Goal: Information Seeking & Learning: Learn about a topic

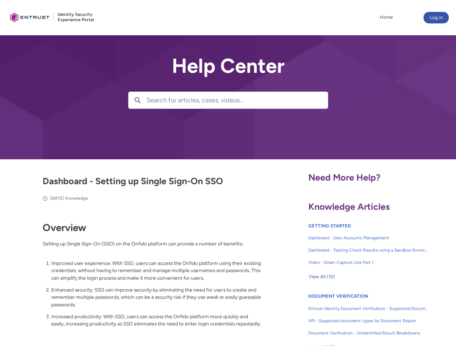
click at [137, 100] on lightning-primitive-icon "button" at bounding box center [137, 99] width 6 height 5
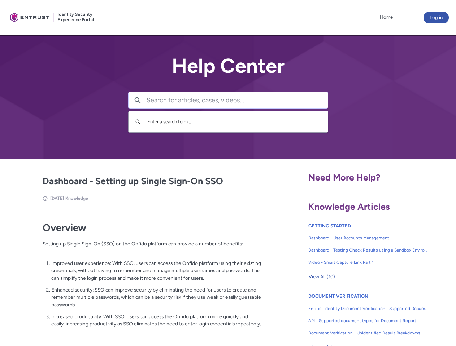
click at [138, 276] on p "Improved user experience: With SSO, users can access the Onfido platform using …" at bounding box center [156, 271] width 210 height 22
click at [321, 277] on span "View All (10)" at bounding box center [321, 277] width 26 height 11
click at [348, 316] on link "API - Supported document types for Document Report" at bounding box center [368, 321] width 120 height 12
